Goal: Find contact information: Find contact information

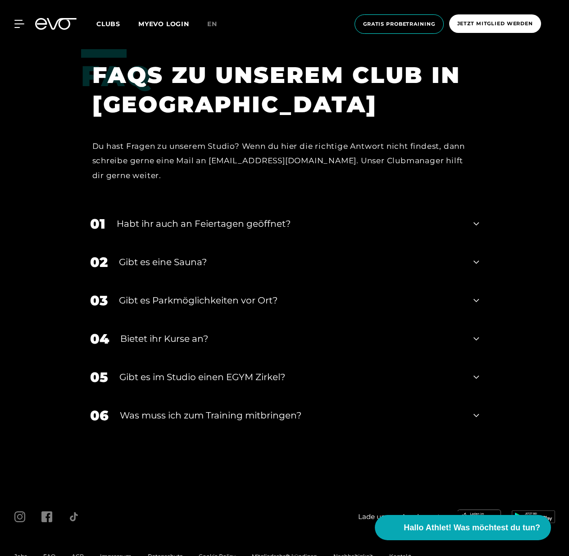
click at [122, 553] on span "Impressum" at bounding box center [116, 556] width 32 height 7
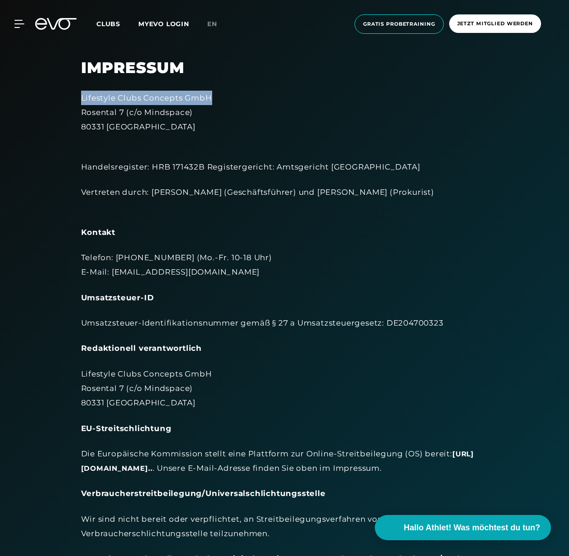
drag, startPoint x: 73, startPoint y: 96, endPoint x: 247, endPoint y: 100, distance: 173.2
click at [247, 100] on div "Impressum Lifestyle Clubs Concepts GmbH Rosental 7 (c/o Mindspace) 80331 Münche…" at bounding box center [285, 367] width 433 height 616
copy div "Lifestyle Clubs Concepts GmbH"
drag, startPoint x: 75, startPoint y: 113, endPoint x: 124, endPoint y: 115, distance: 49.6
click at [124, 115] on div "Impressum Lifestyle Clubs Concepts GmbH Rosental 7 (c/o Mindspace) 80331 Münche…" at bounding box center [285, 367] width 433 height 616
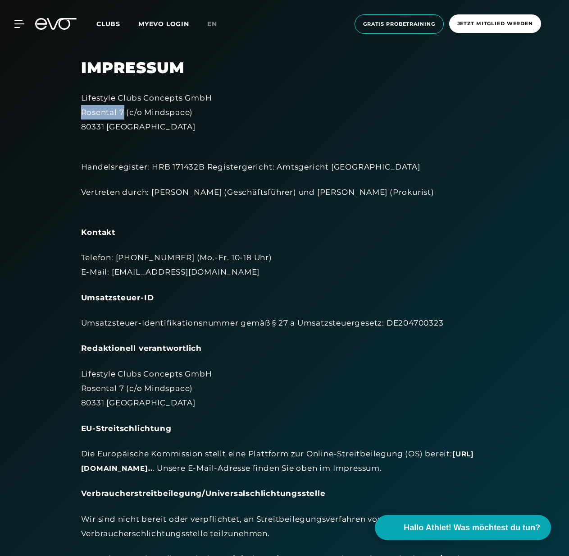
copy div "Rosental 7"
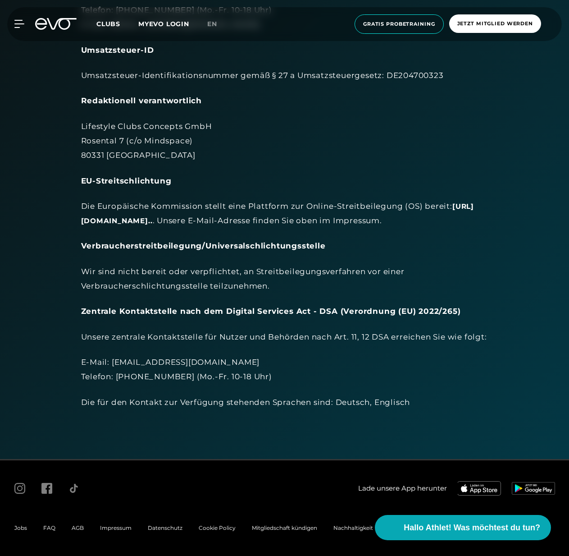
click at [112, 529] on span "Impressum" at bounding box center [116, 527] width 32 height 7
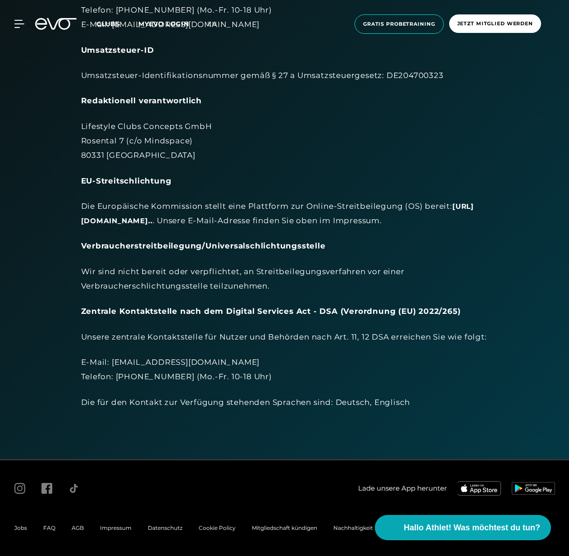
scroll to position [0, 0]
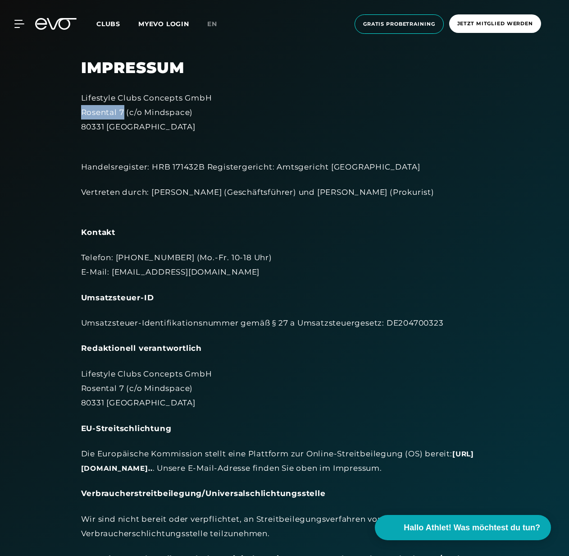
click at [105, 23] on span "Clubs" at bounding box center [108, 24] width 24 height 8
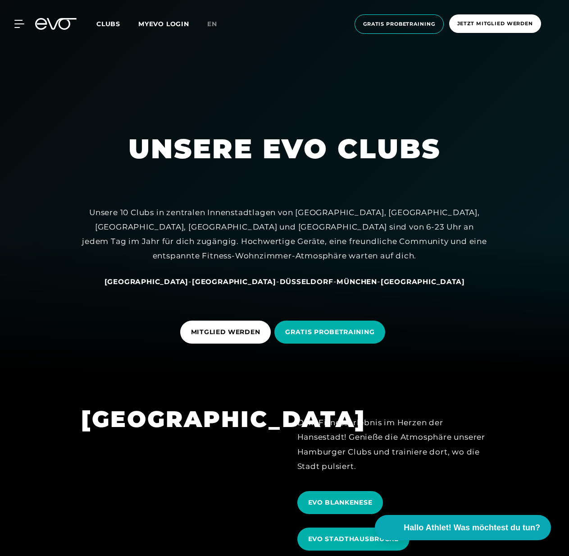
scroll to position [291, 0]
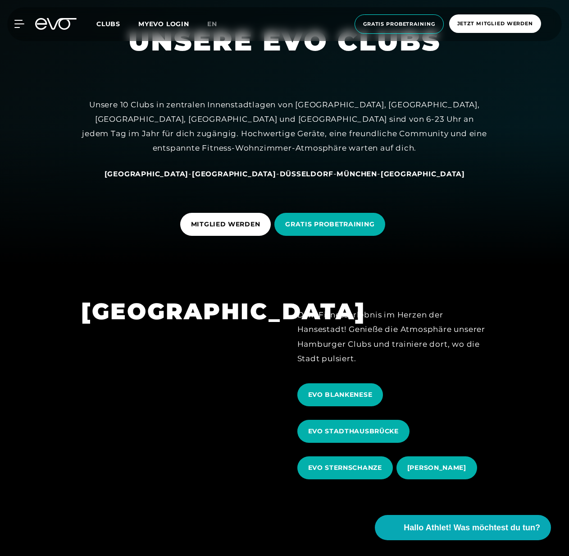
click at [174, 174] on span "[GEOGRAPHIC_DATA]" at bounding box center [147, 174] width 84 height 9
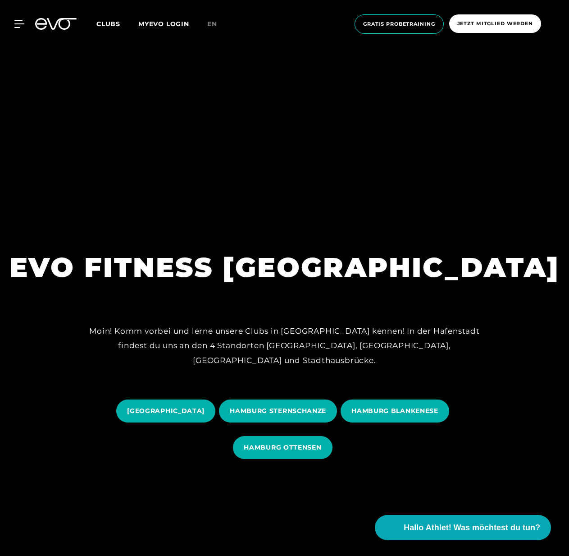
scroll to position [210, 0]
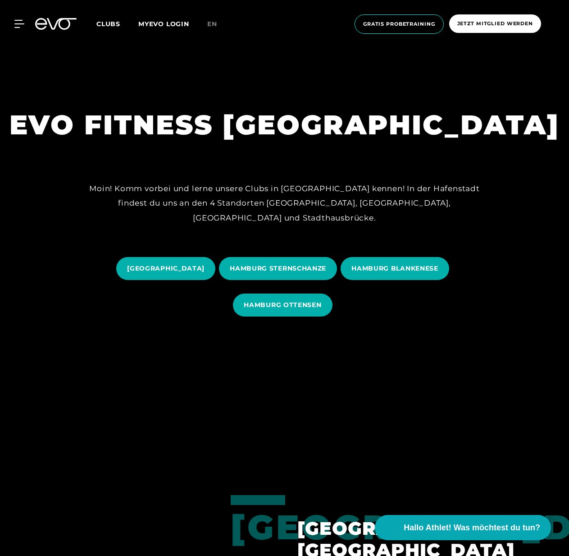
click at [317, 267] on span "HAMBURG STERNSCHANZE" at bounding box center [278, 268] width 96 height 9
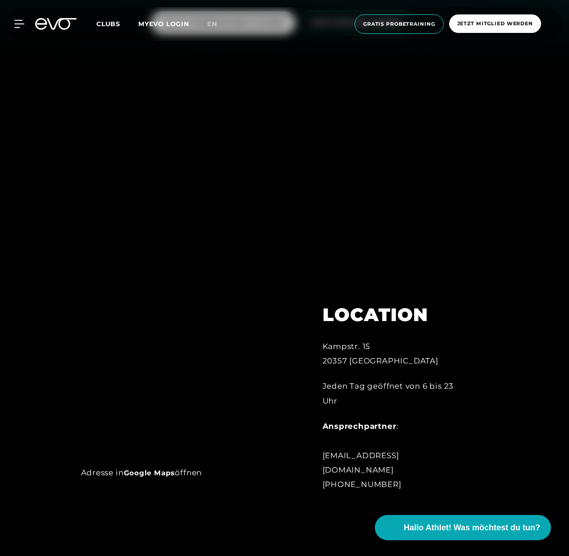
scroll to position [684, 0]
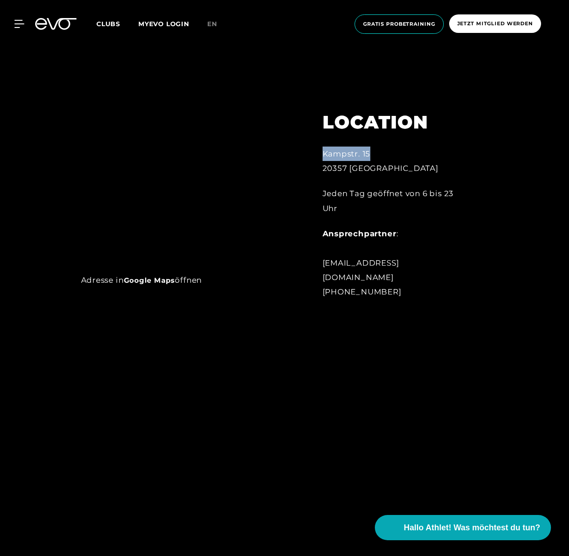
drag, startPoint x: 311, startPoint y: 172, endPoint x: 383, endPoint y: 162, distance: 72.8
click at [383, 162] on div "LOCATION [GEOGRAPHIC_DATA]. 15 20357 Hamburg Jeden Tag geöffnet von 6 bis 23 Uh…" at bounding box center [396, 199] width 173 height 221
copy div "Kampstr. 15"
click at [336, 176] on div "Kampstr. 15 20357 [GEOGRAPHIC_DATA]" at bounding box center [397, 161] width 148 height 29
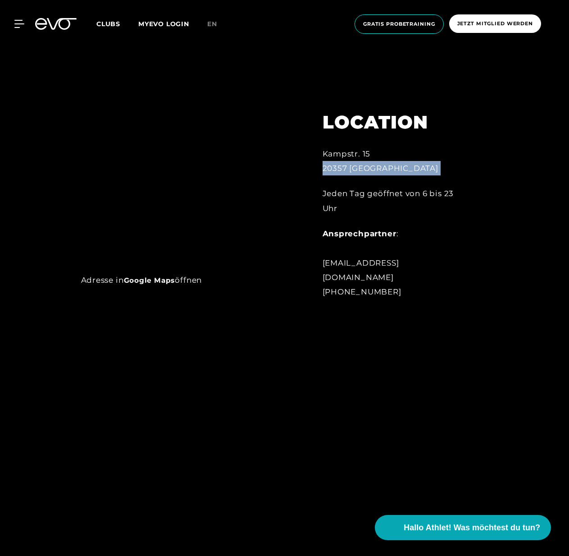
click at [336, 176] on div "Kampstr. 15 20357 [GEOGRAPHIC_DATA]" at bounding box center [397, 161] width 148 height 29
copy div "20357 [GEOGRAPHIC_DATA]"
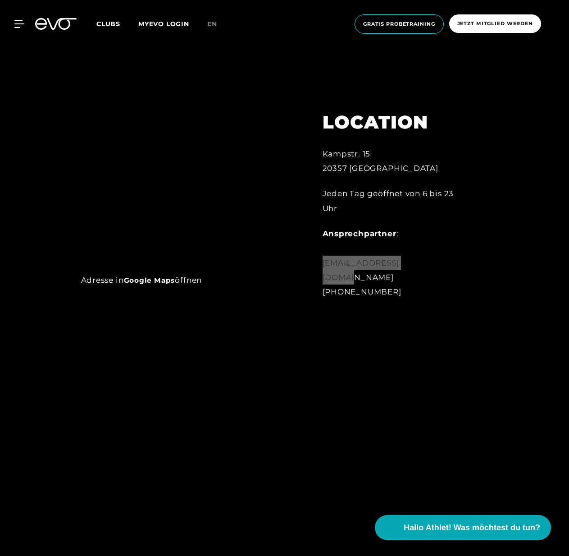
copy div "[EMAIL_ADDRESS][DOMAIN_NAME]"
copy div "[PHONE_NUMBER]"
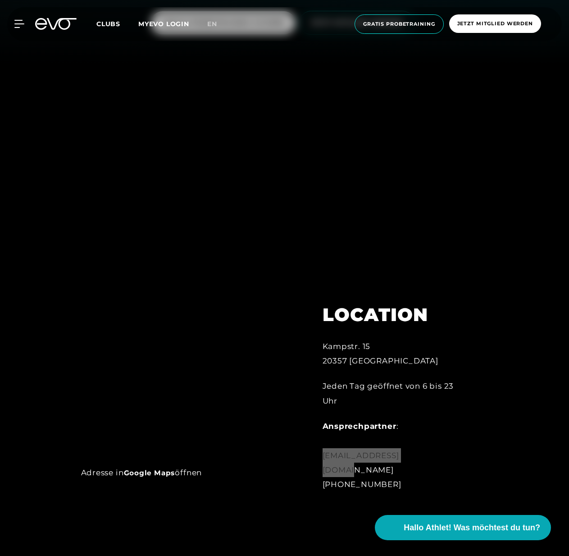
scroll to position [0, 0]
